Goal: Information Seeking & Learning: Find specific fact

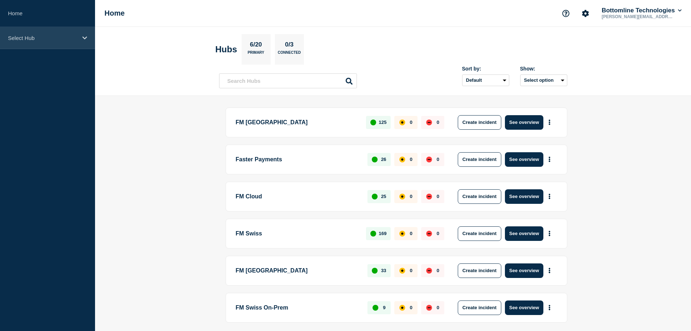
click at [83, 38] on icon at bounding box center [84, 37] width 5 height 5
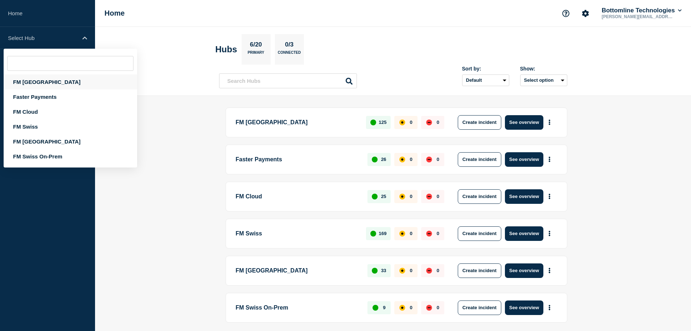
click at [38, 81] on div "FM [GEOGRAPHIC_DATA]" at bounding box center [71, 81] width 134 height 15
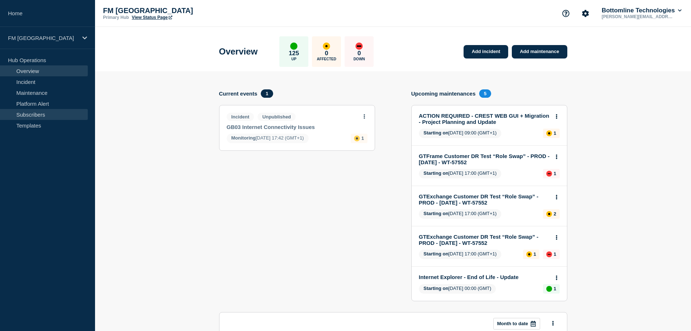
click at [51, 112] on link "Subscribers" at bounding box center [44, 114] width 88 height 11
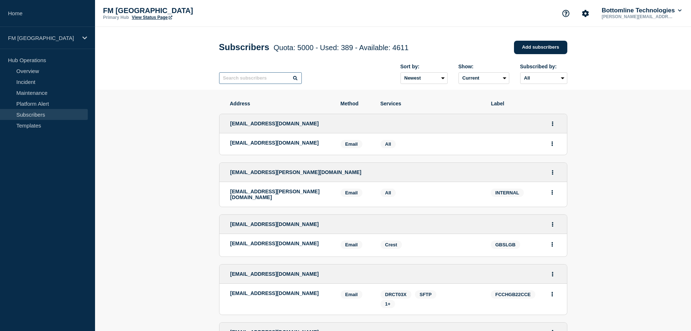
click at [257, 80] on input "text" at bounding box center [260, 78] width 83 height 12
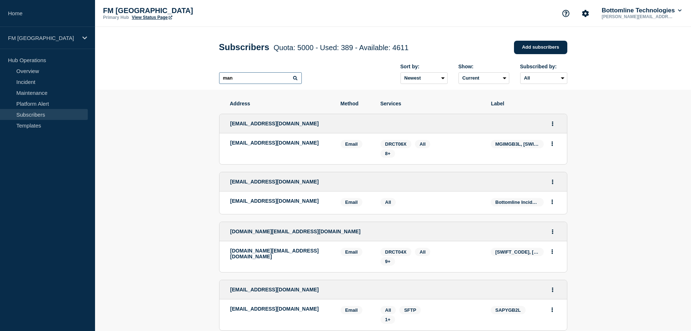
click at [265, 81] on input "man" at bounding box center [260, 78] width 83 height 12
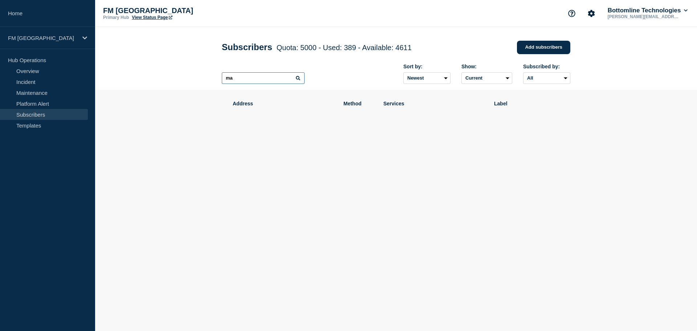
type input "m"
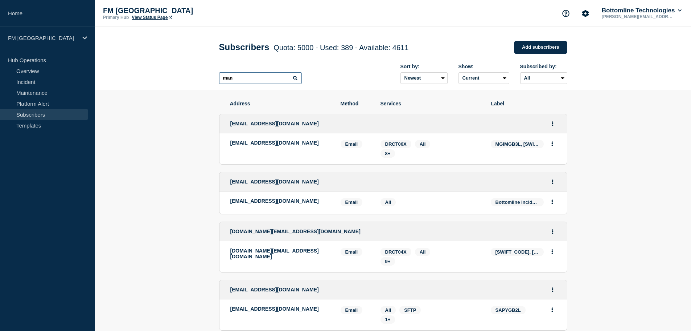
click at [221, 81] on input "man" at bounding box center [260, 78] width 83 height 12
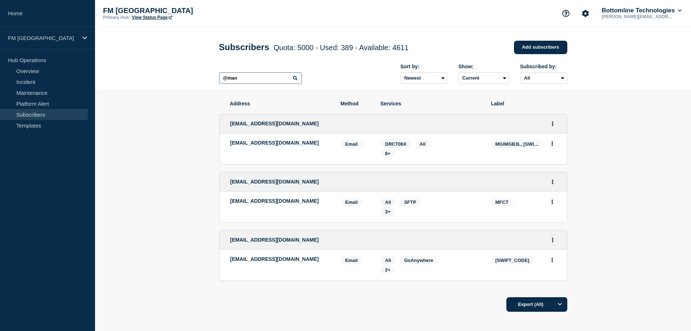
type input "@man"
drag, startPoint x: 322, startPoint y: 144, endPoint x: 230, endPoint y: 145, distance: 91.8
click at [230, 145] on p "[EMAIL_ADDRESS][DOMAIN_NAME]" at bounding box center [279, 143] width 99 height 6
copy p "[EMAIL_ADDRESS][DOMAIN_NAME]"
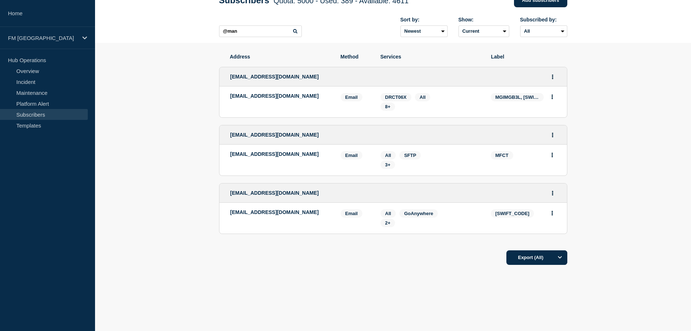
scroll to position [49, 0]
click at [262, 211] on p "[EMAIL_ADDRESS][DOMAIN_NAME]" at bounding box center [279, 212] width 99 height 6
drag, startPoint x: 262, startPoint y: 211, endPoint x: 322, endPoint y: 212, distance: 59.9
click at [322, 212] on p "[EMAIL_ADDRESS][DOMAIN_NAME]" at bounding box center [279, 212] width 99 height 6
copy p "[EMAIL_ADDRESS][DOMAIN_NAME]"
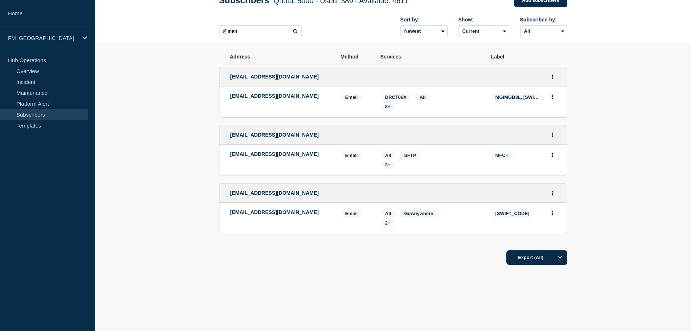
click at [416, 212] on span "GoAnywhere" at bounding box center [418, 213] width 29 height 5
click at [420, 211] on span "GoAnywhere" at bounding box center [418, 213] width 29 height 5
click at [406, 213] on span "GoAnywhere" at bounding box center [418, 213] width 29 height 5
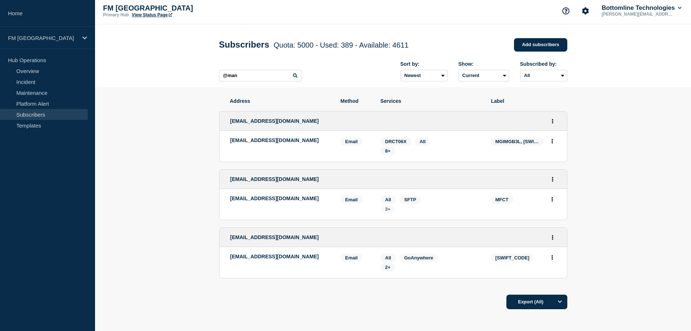
scroll to position [0, 0]
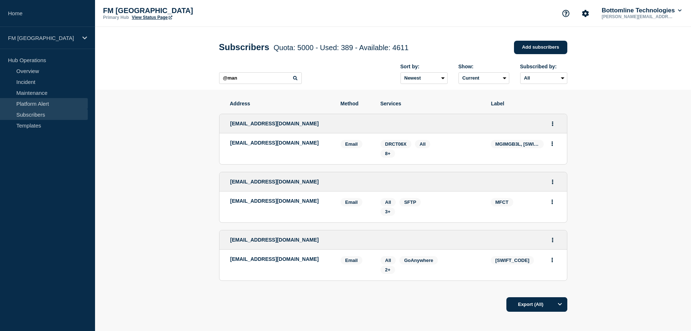
click at [38, 102] on link "Platform Alert" at bounding box center [44, 103] width 88 height 11
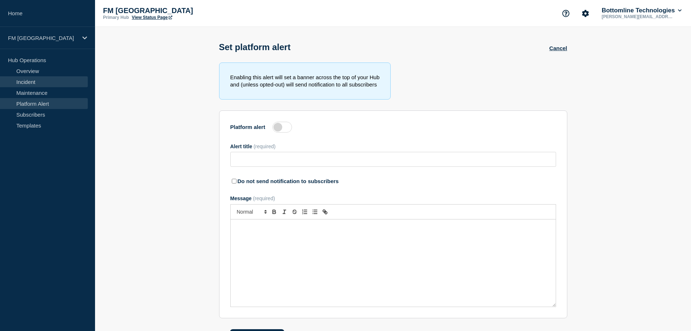
click at [44, 83] on link "Incident" at bounding box center [44, 81] width 88 height 11
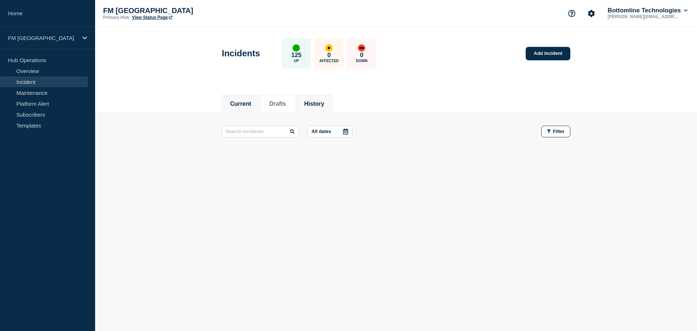
click at [306, 106] on li "History" at bounding box center [314, 104] width 37 height 18
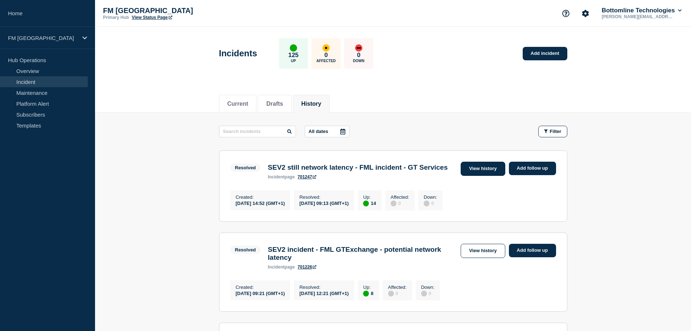
click at [480, 169] on link "View history" at bounding box center [483, 169] width 44 height 14
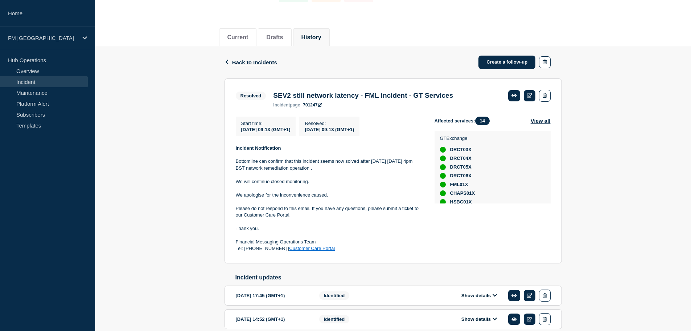
scroll to position [73, 0]
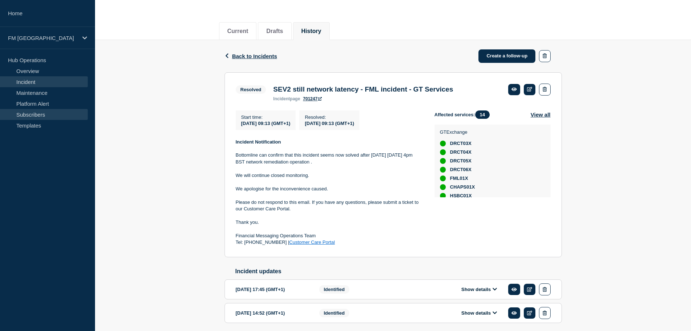
click at [46, 114] on link "Subscribers" at bounding box center [44, 114] width 88 height 11
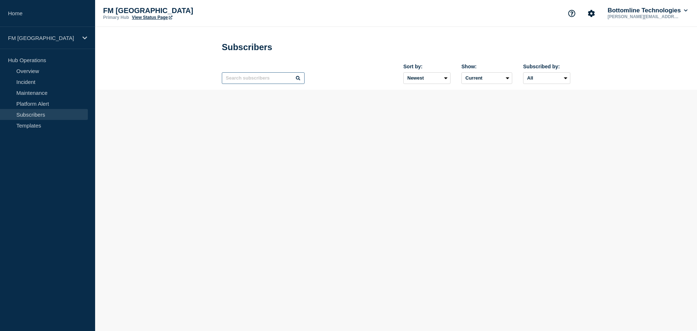
click at [252, 81] on input "text" at bounding box center [263, 78] width 83 height 12
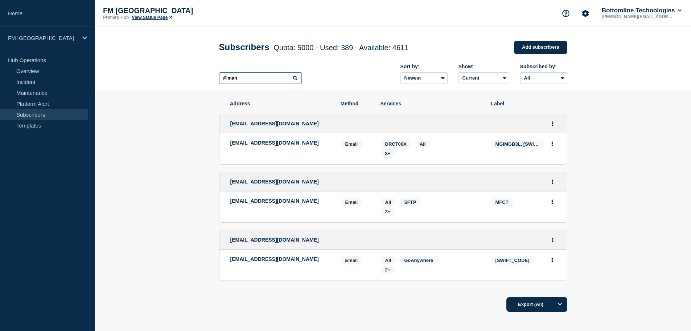
type input "@man"
click at [523, 144] on span "MGIMGB3L, [SWIFT_CODE]" at bounding box center [517, 144] width 53 height 8
click at [552, 146] on icon "Actions" at bounding box center [553, 143] width 2 height 5
click at [480, 149] on div "Services: DRCT06X All 8+" at bounding box center [430, 149] width 99 height 18
click at [36, 79] on link "Incident" at bounding box center [44, 81] width 88 height 11
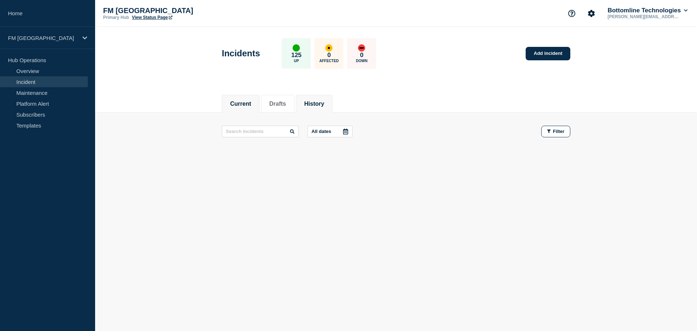
click at [319, 98] on li "History" at bounding box center [314, 104] width 37 height 18
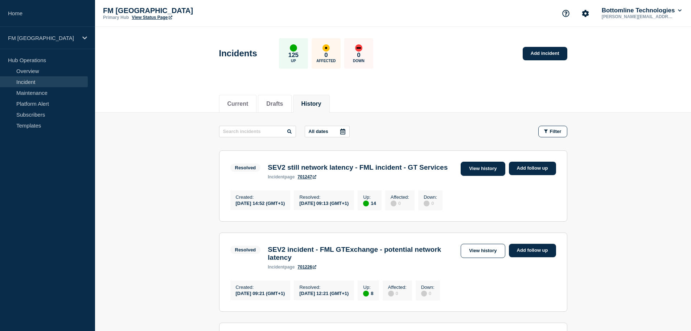
click at [478, 171] on link "View history" at bounding box center [483, 169] width 44 height 14
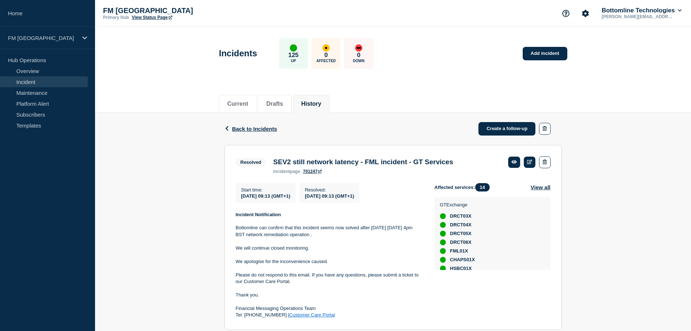
click at [570, 220] on div "Back Back to Incidents Create a follow-up Resolved SEV2 still network latency -…" at bounding box center [393, 266] width 596 height 306
click at [542, 190] on button "View all" at bounding box center [541, 187] width 20 height 8
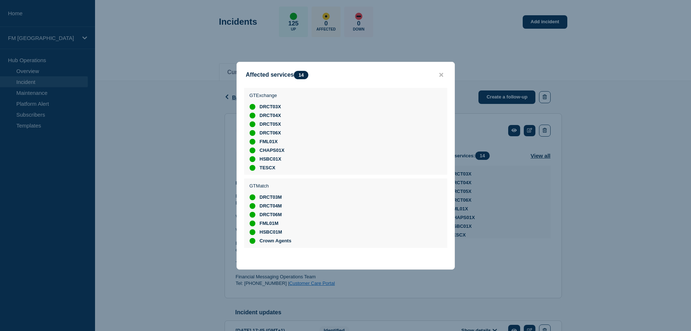
scroll to position [30, 0]
drag, startPoint x: 444, startPoint y: 70, endPoint x: 412, endPoint y: 71, distance: 32.0
click at [443, 72] on button "close button" at bounding box center [441, 75] width 8 height 7
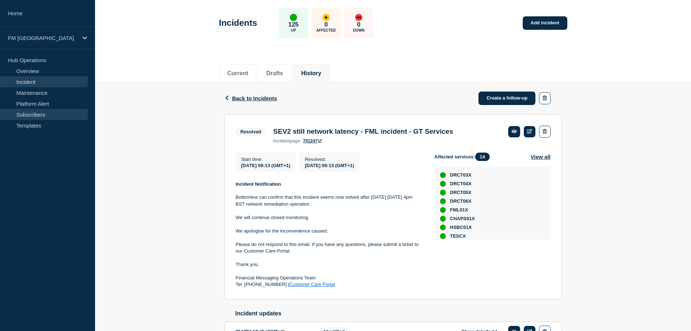
click at [42, 114] on link "Subscribers" at bounding box center [44, 114] width 88 height 11
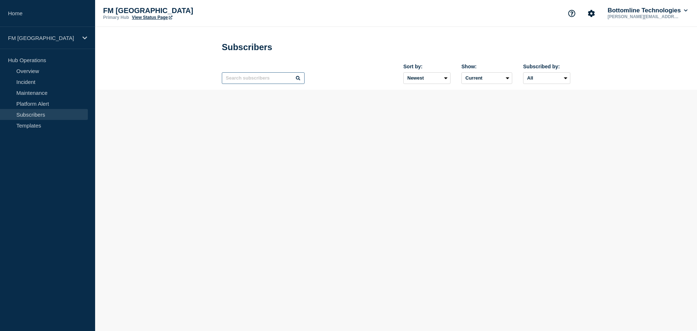
click at [257, 81] on input "text" at bounding box center [263, 78] width 83 height 12
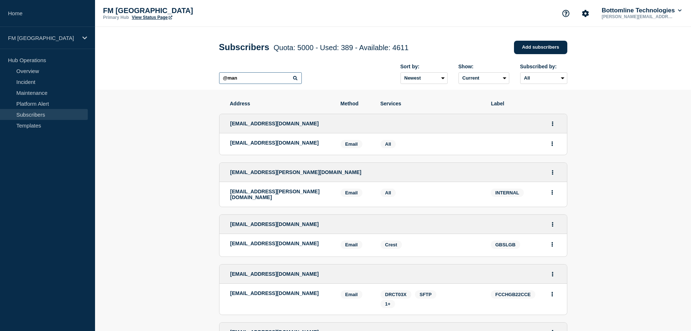
click at [256, 81] on input "@man" at bounding box center [260, 78] width 83 height 12
click at [257, 79] on input "@man" at bounding box center [260, 78] width 83 height 12
click at [298, 83] on input "@man" at bounding box center [260, 78] width 83 height 12
click at [296, 80] on icon at bounding box center [295, 78] width 4 height 4
click at [293, 77] on input "@man" at bounding box center [260, 78] width 83 height 12
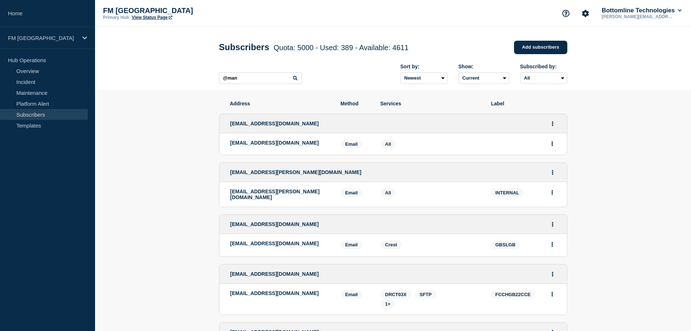
click at [293, 78] on icon at bounding box center [295, 78] width 4 height 4
click at [275, 81] on input "@man" at bounding box center [260, 78] width 83 height 12
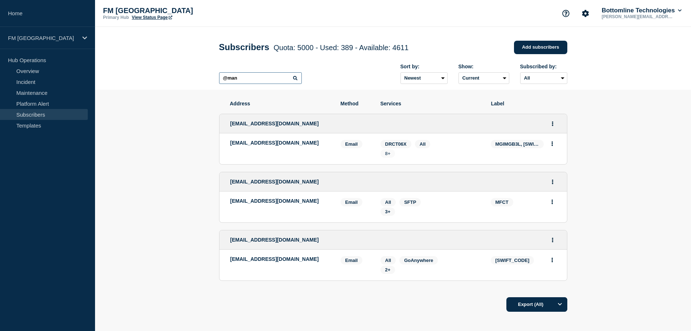
type input "@man"
click at [387, 154] on span "8+" at bounding box center [387, 153] width 5 height 5
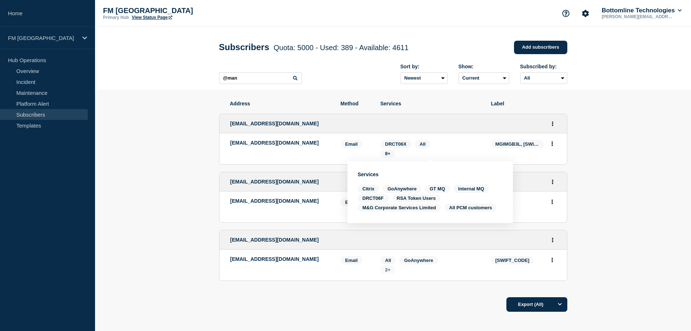
click at [390, 270] on span "2+" at bounding box center [387, 269] width 5 height 5
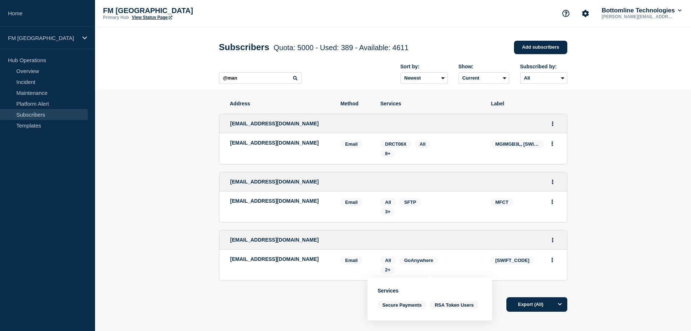
click at [443, 257] on div "Services: All GoAnywhere 2+" at bounding box center [430, 265] width 99 height 18
click at [388, 155] on span "8+" at bounding box center [387, 153] width 5 height 5
